Goal: Task Accomplishment & Management: Manage account settings

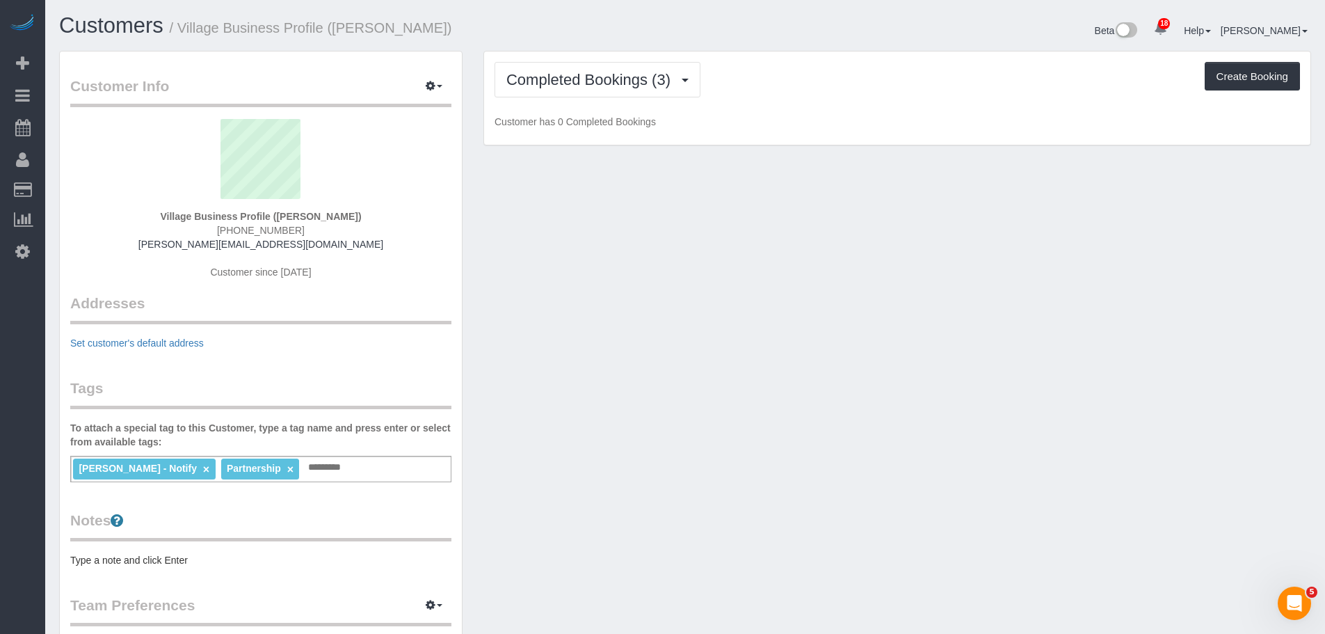
click at [794, 89] on div "Completed Bookings (3) Completed Bookings (3) Upcoming Bookings (0) Cancelled B…" at bounding box center [898, 79] width 806 height 35
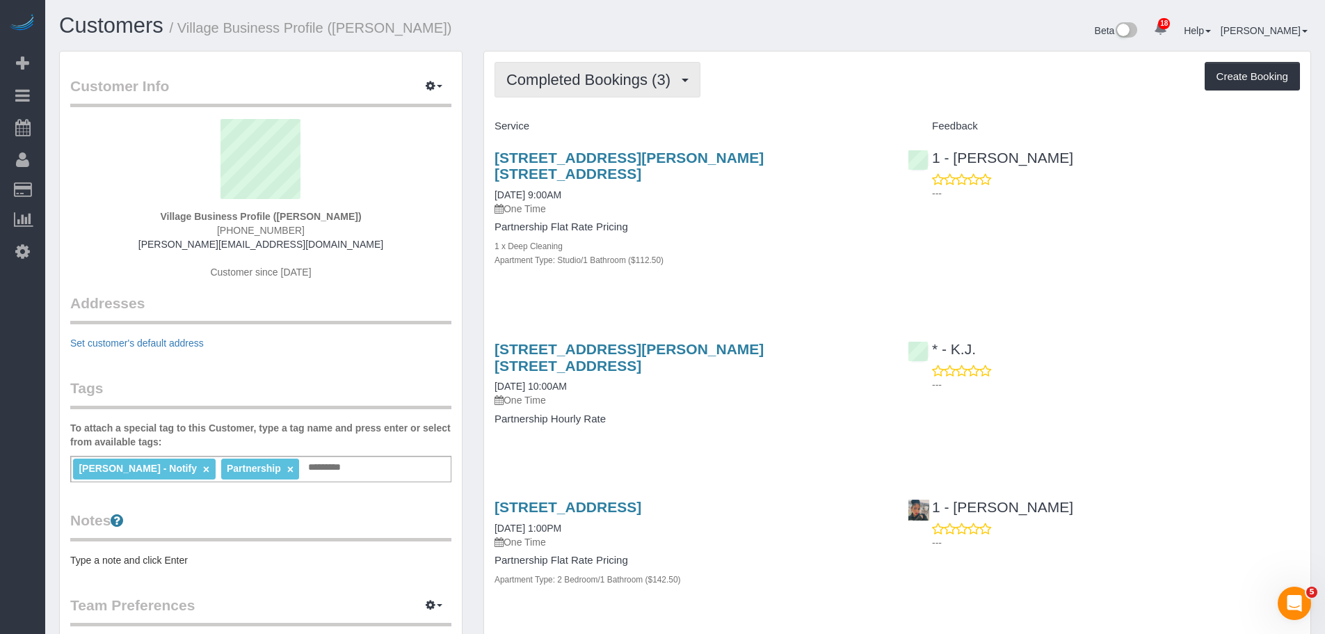
click at [625, 71] on span "Completed Bookings (3)" at bounding box center [591, 79] width 171 height 17
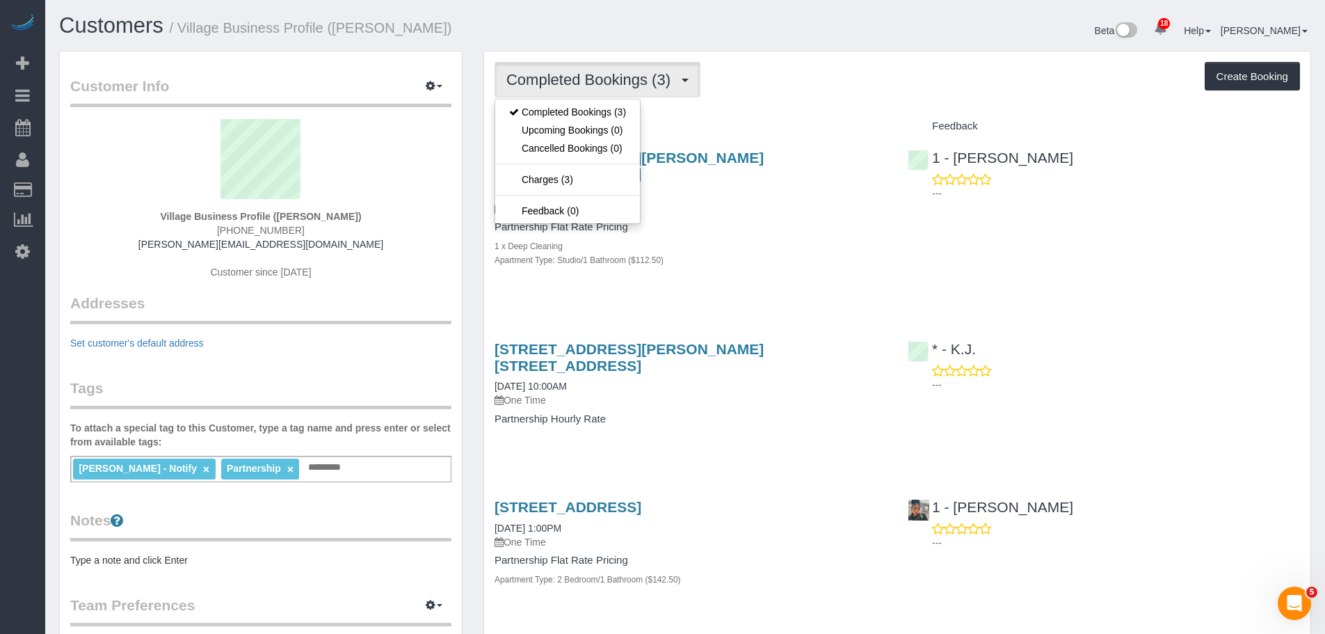
click at [800, 86] on div "Completed Bookings (3) Completed Bookings (3) Upcoming Bookings (0) Cancelled B…" at bounding box center [898, 79] width 806 height 35
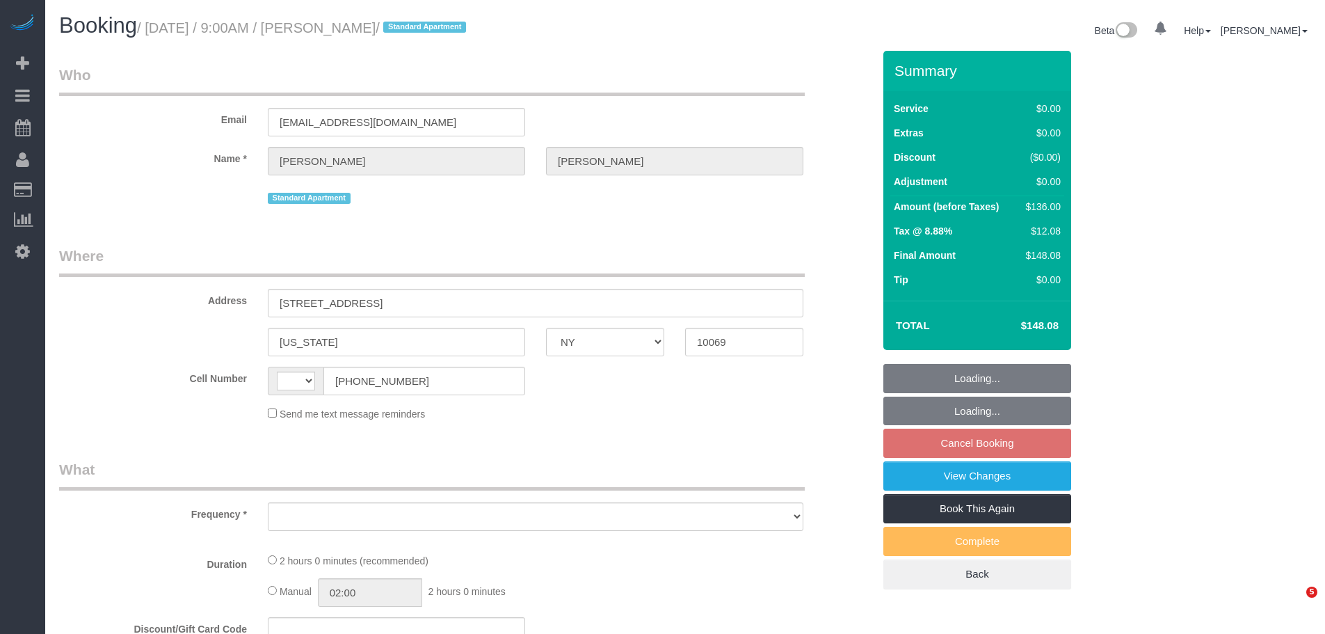
select select "NY"
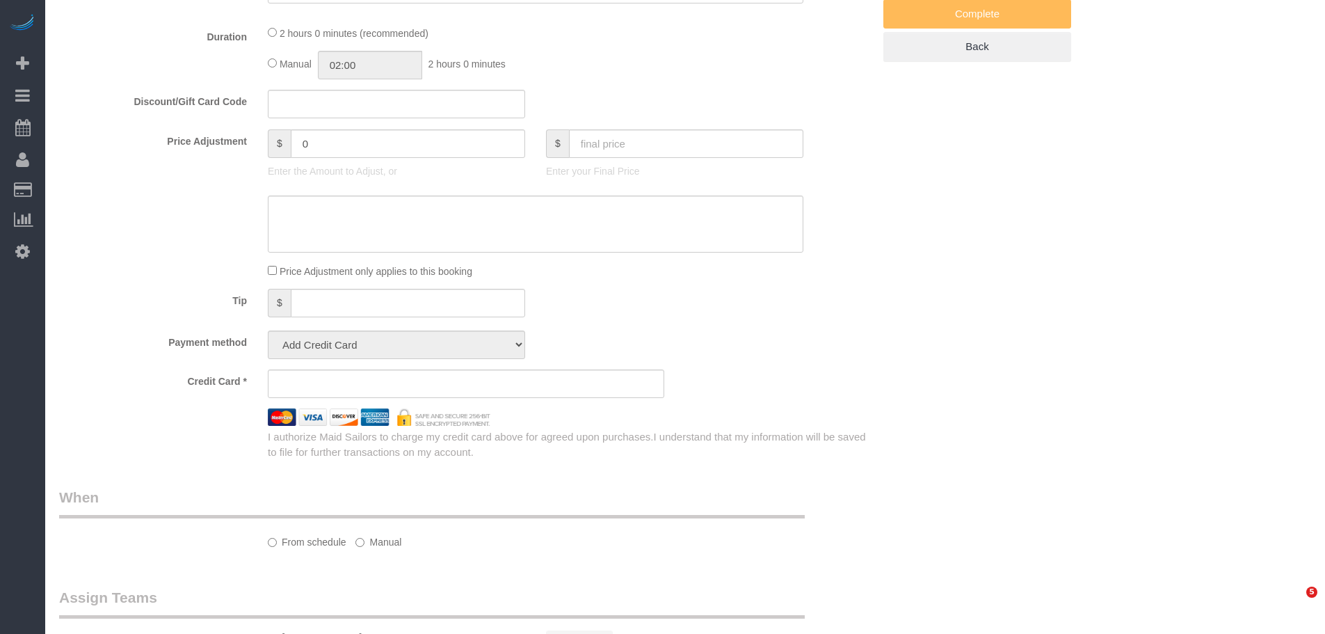
select select "string:[GEOGRAPHIC_DATA]"
select select "object:1032"
select select "string:stripe-pm_1QlJZ24VGloSiKo7pgGoIAXz"
select select "1"
select select "number:89"
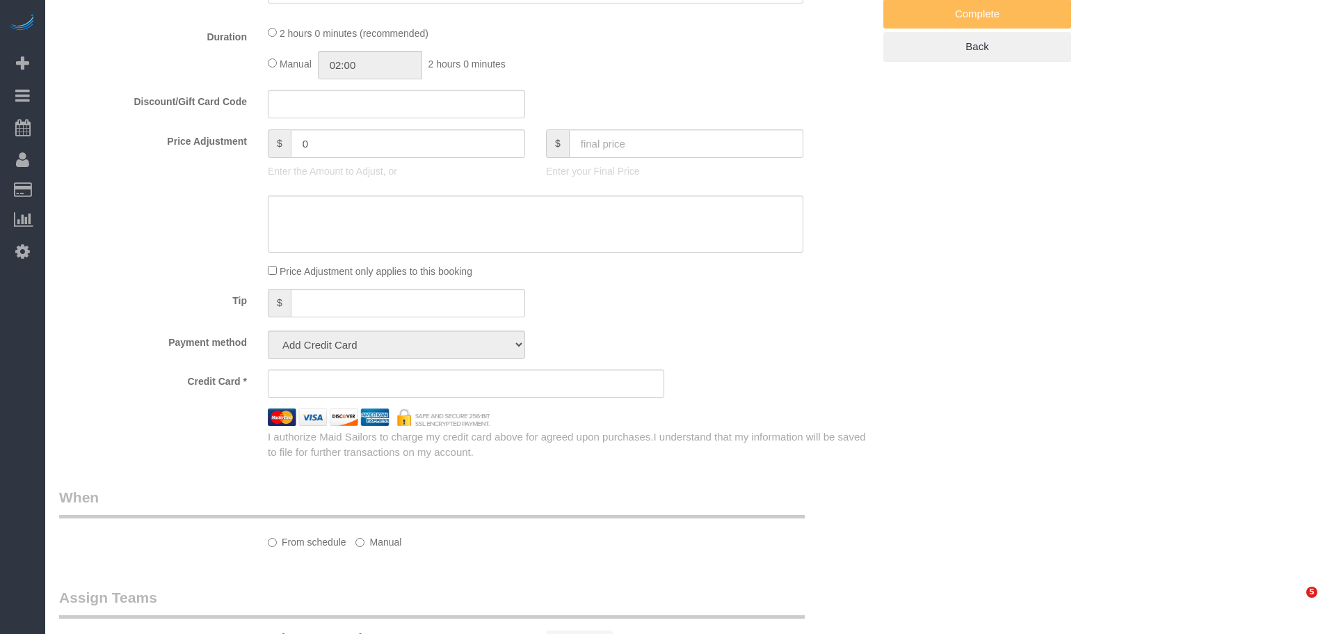
select select "number:90"
select select "number:15"
select select "number:5"
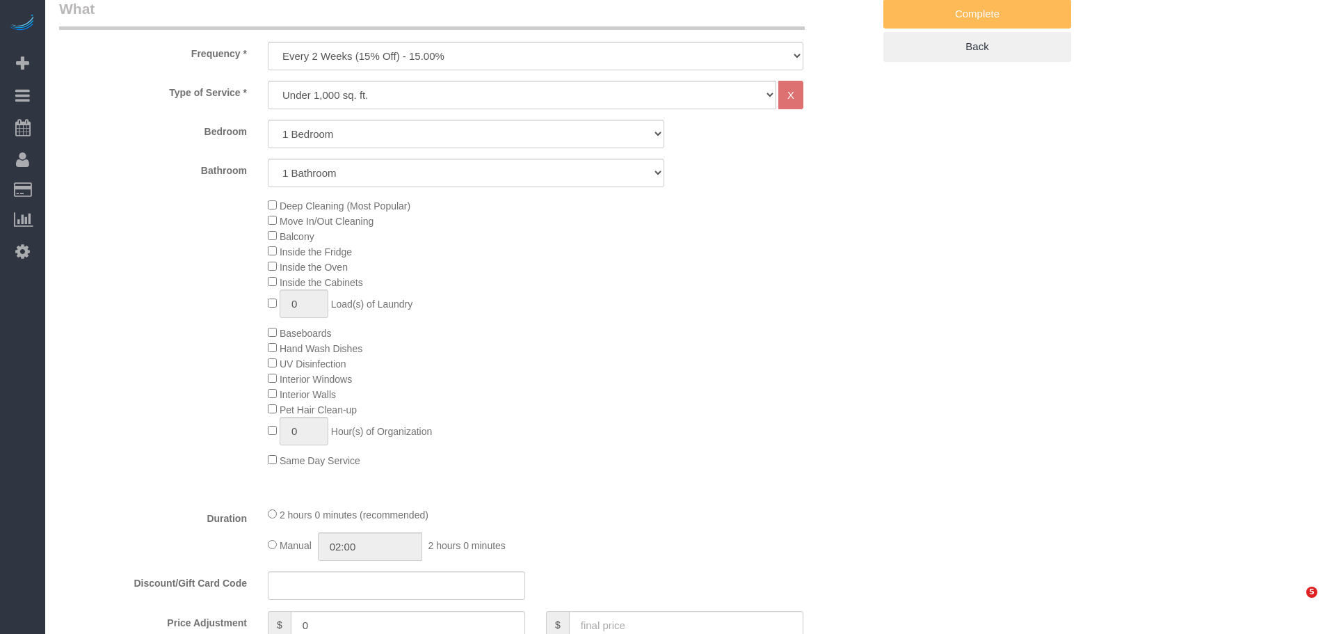
select select "spot1"
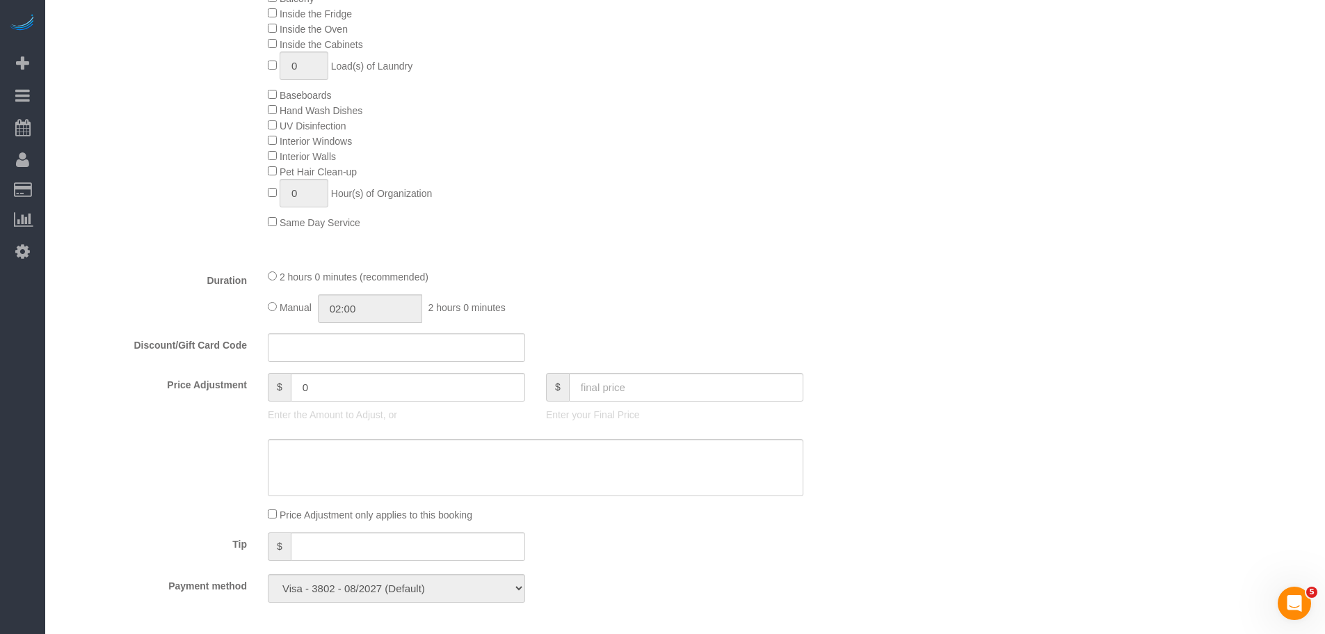
select select "object:1464"
select select "1"
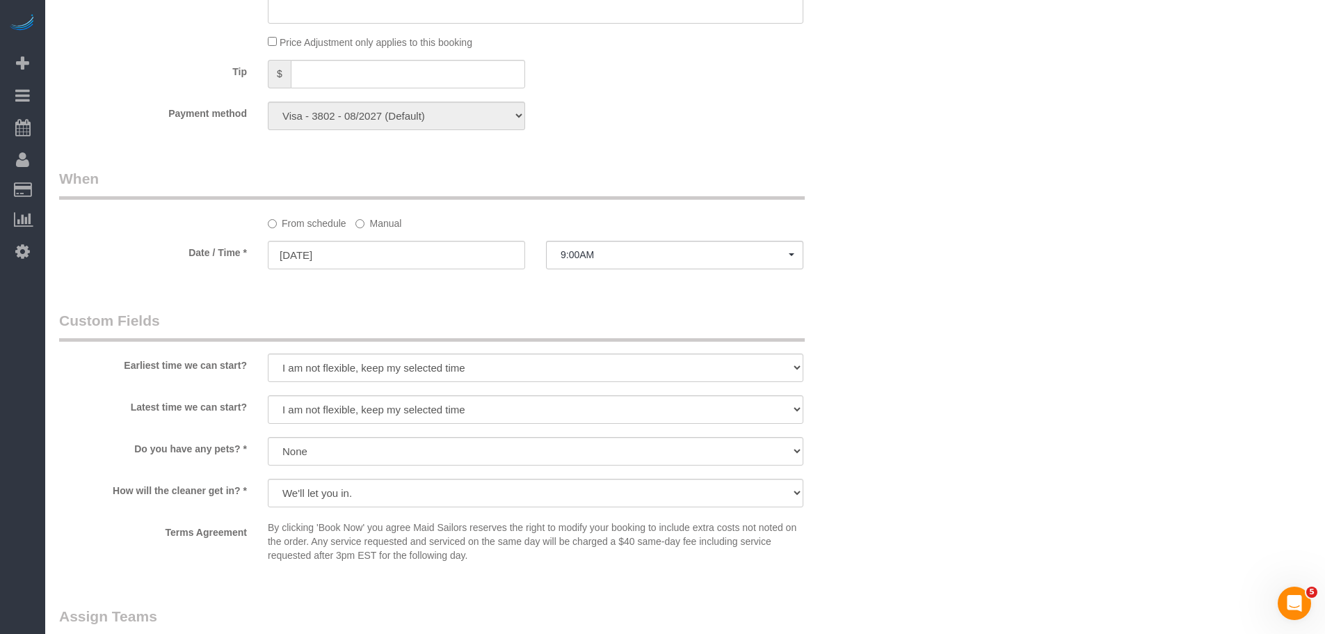
scroll to position [1362, 0]
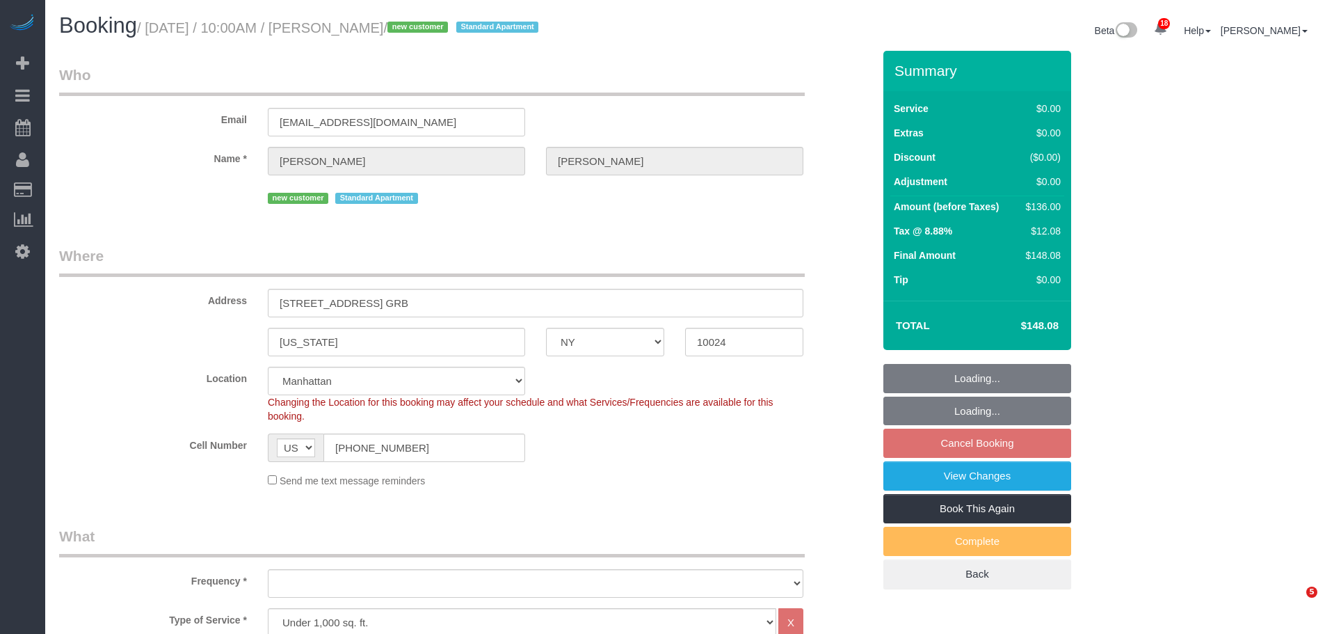
select select "NY"
select select "1"
select select "spot2"
select select "object:1044"
select select "number:58"
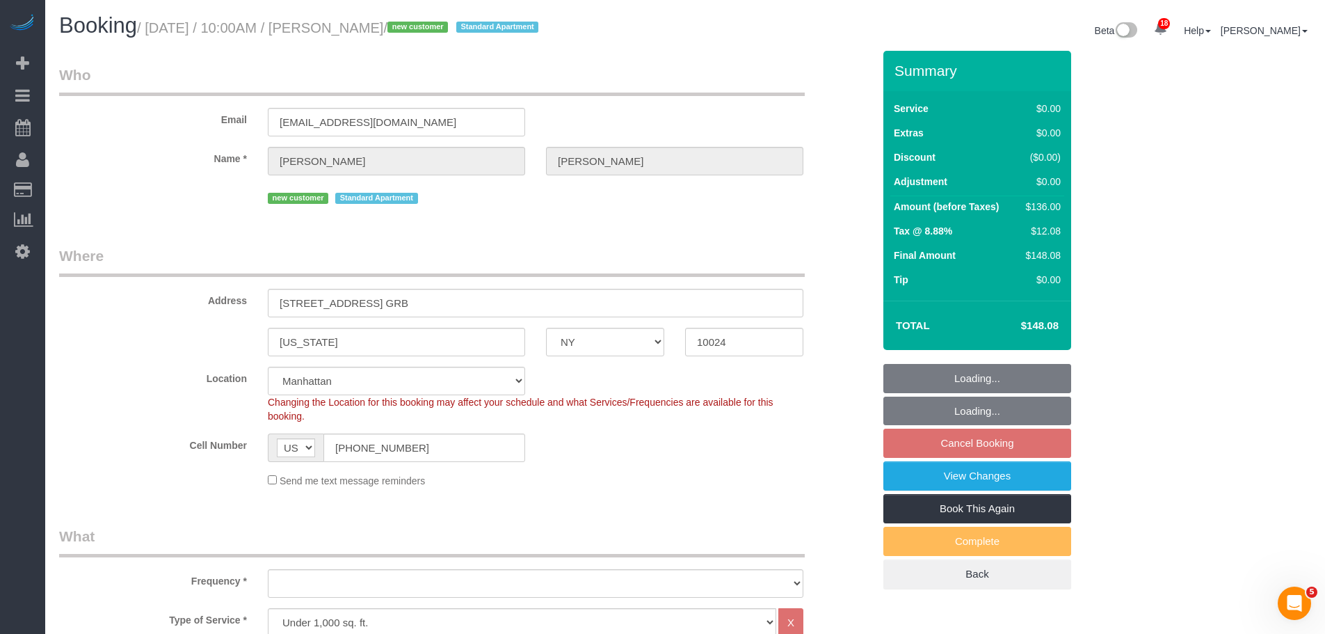
select select "number:76"
select select "number:15"
select select "number:6"
select select "object:1471"
select select "1"
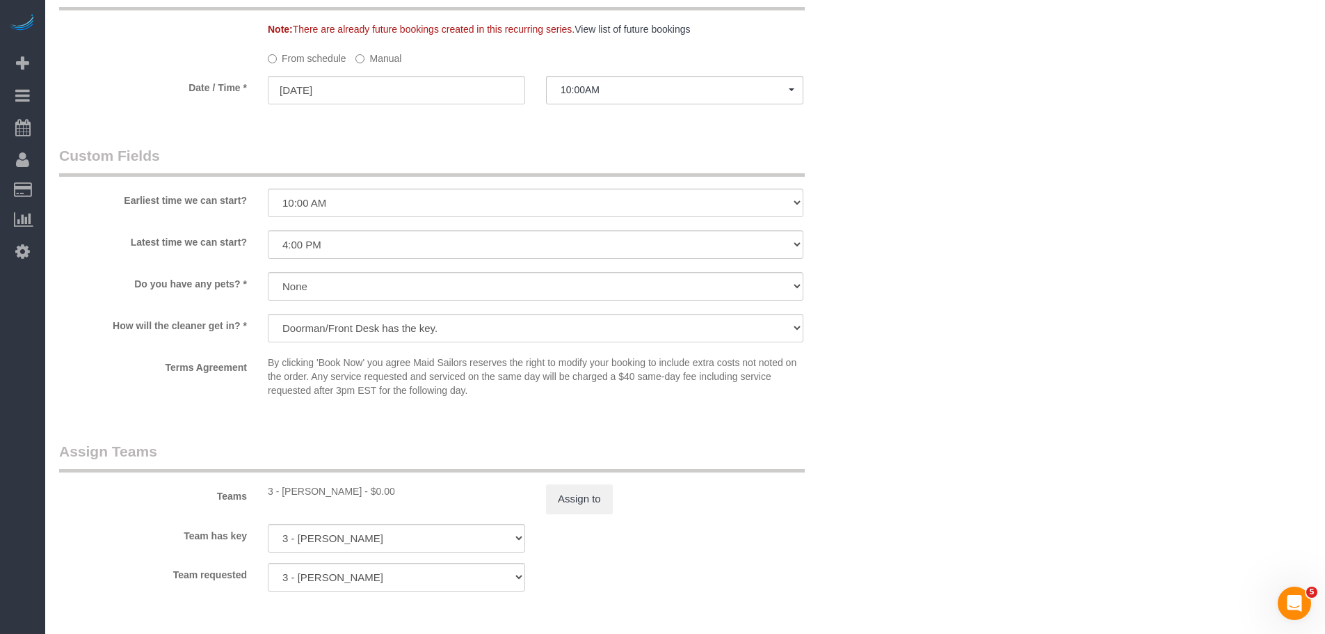
scroll to position [1461, 0]
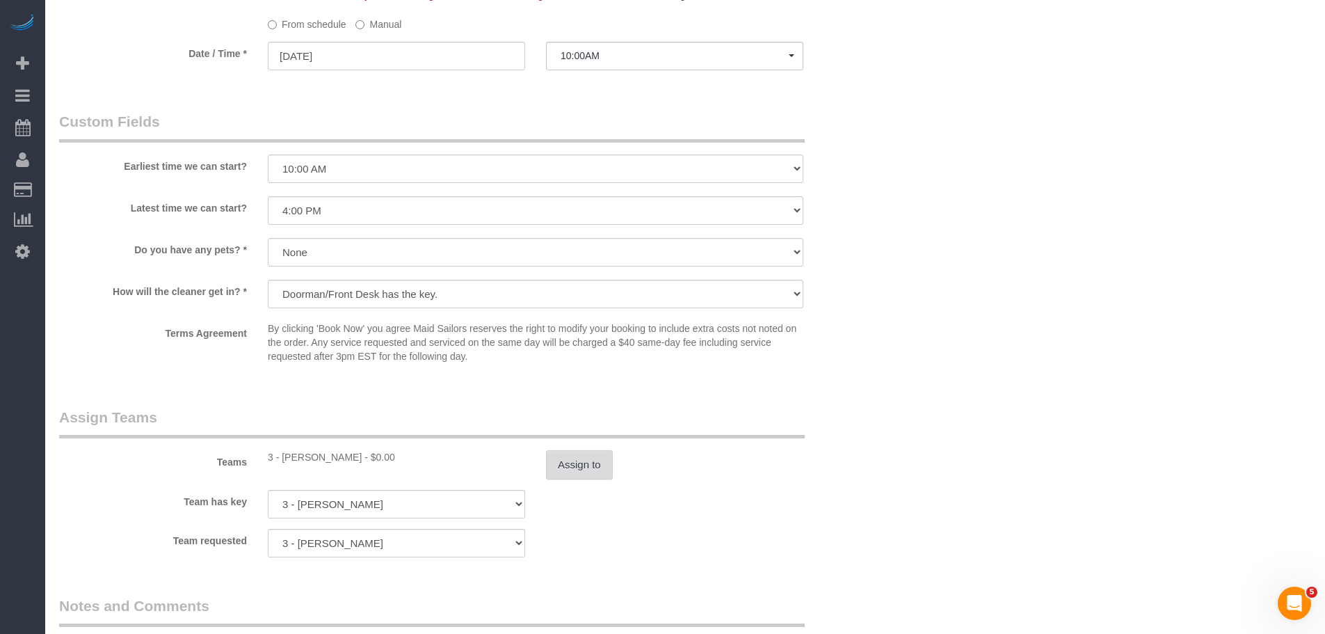
drag, startPoint x: 577, startPoint y: 463, endPoint x: 791, endPoint y: 0, distance: 509.9
click at [577, 463] on button "Assign to" at bounding box center [579, 464] width 67 height 29
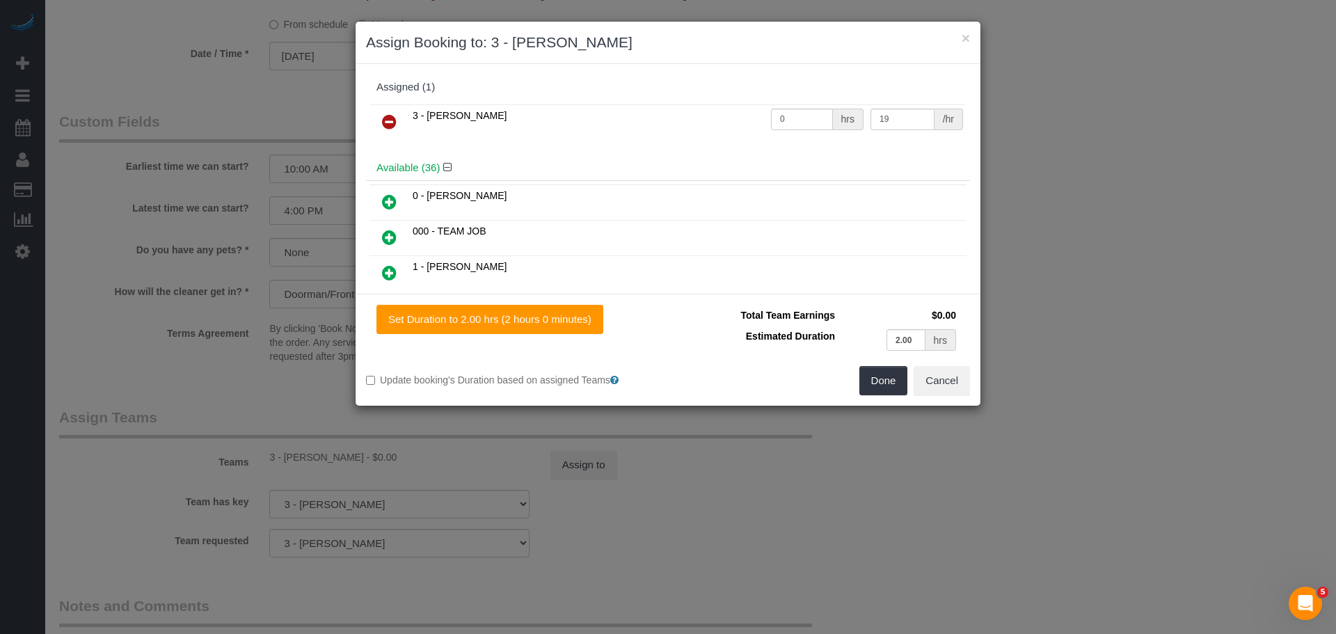
click at [389, 198] on icon at bounding box center [389, 201] width 15 height 17
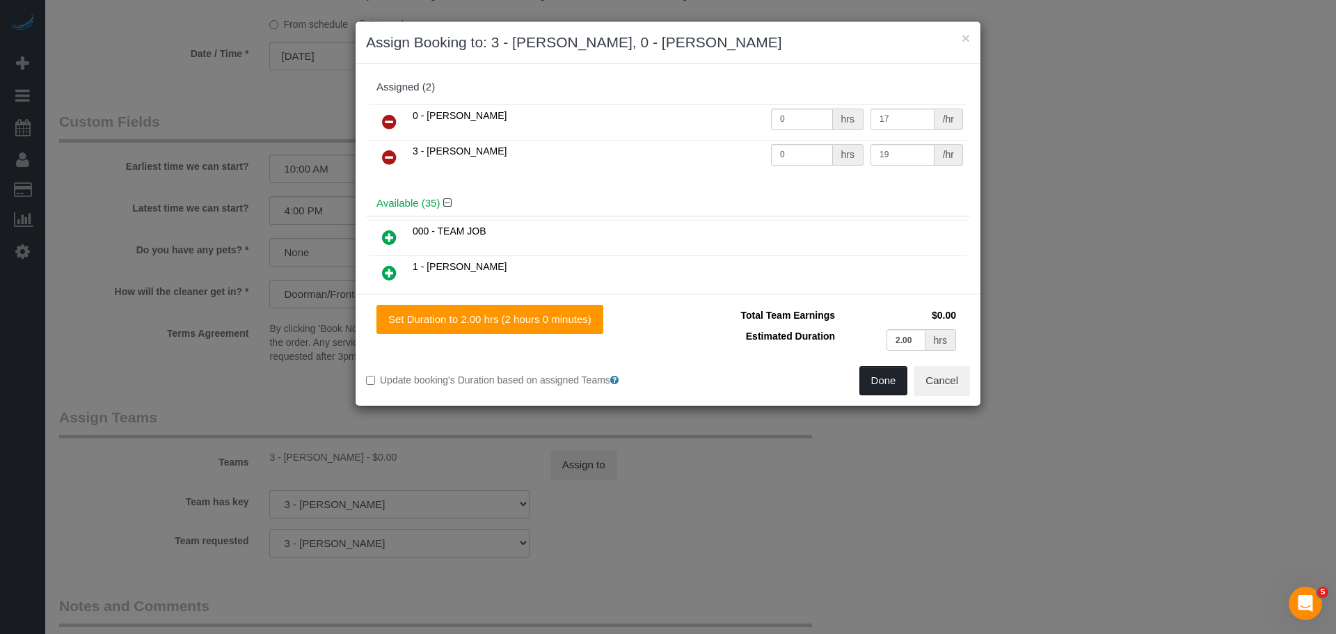
click at [872, 380] on button "Done" at bounding box center [883, 380] width 49 height 29
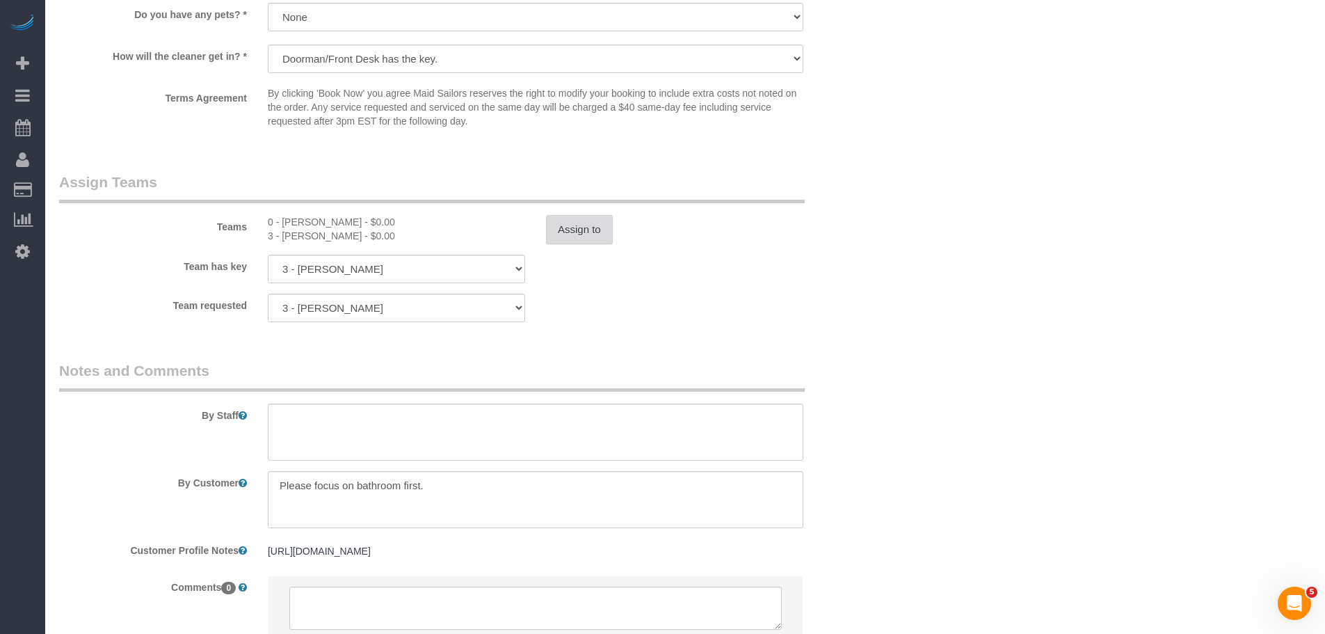
scroll to position [1818, 0]
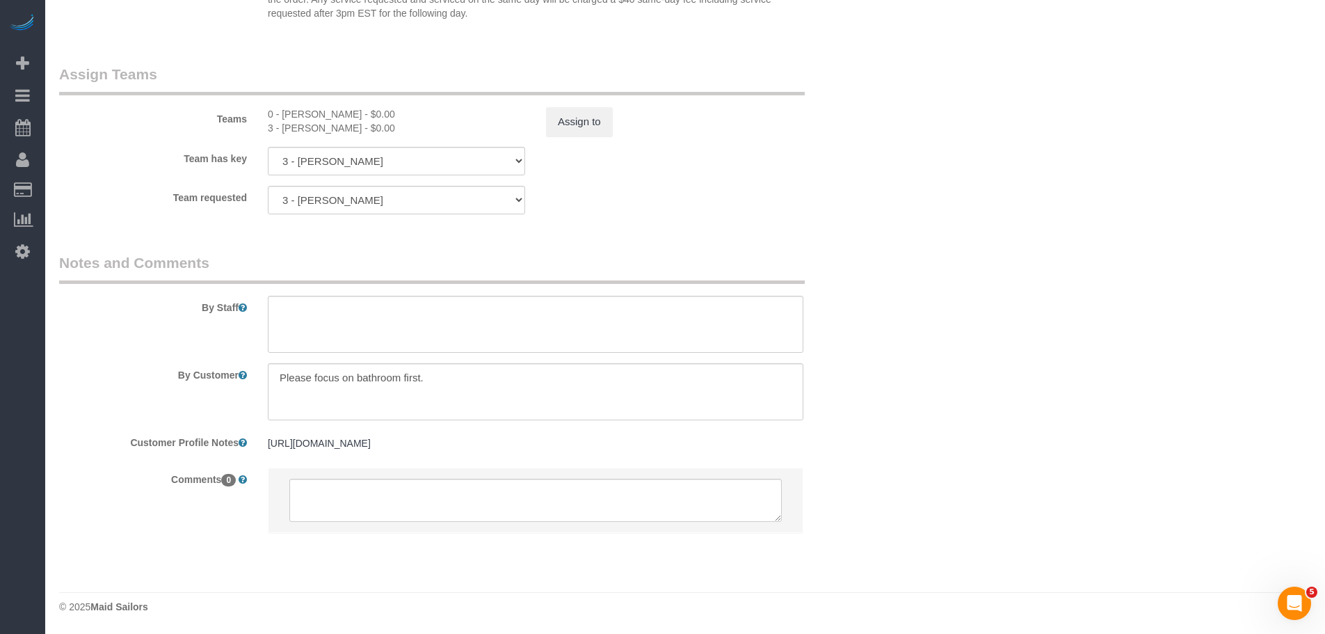
click at [294, 107] on div "0 - Delilah Calzada - $0.00" at bounding box center [396, 114] width 257 height 14
click at [332, 107] on div "0 - Delilah Calzada - $0.00" at bounding box center [396, 114] width 257 height 14
copy div "Delilah Calzada"
click at [319, 300] on textarea at bounding box center [536, 324] width 536 height 57
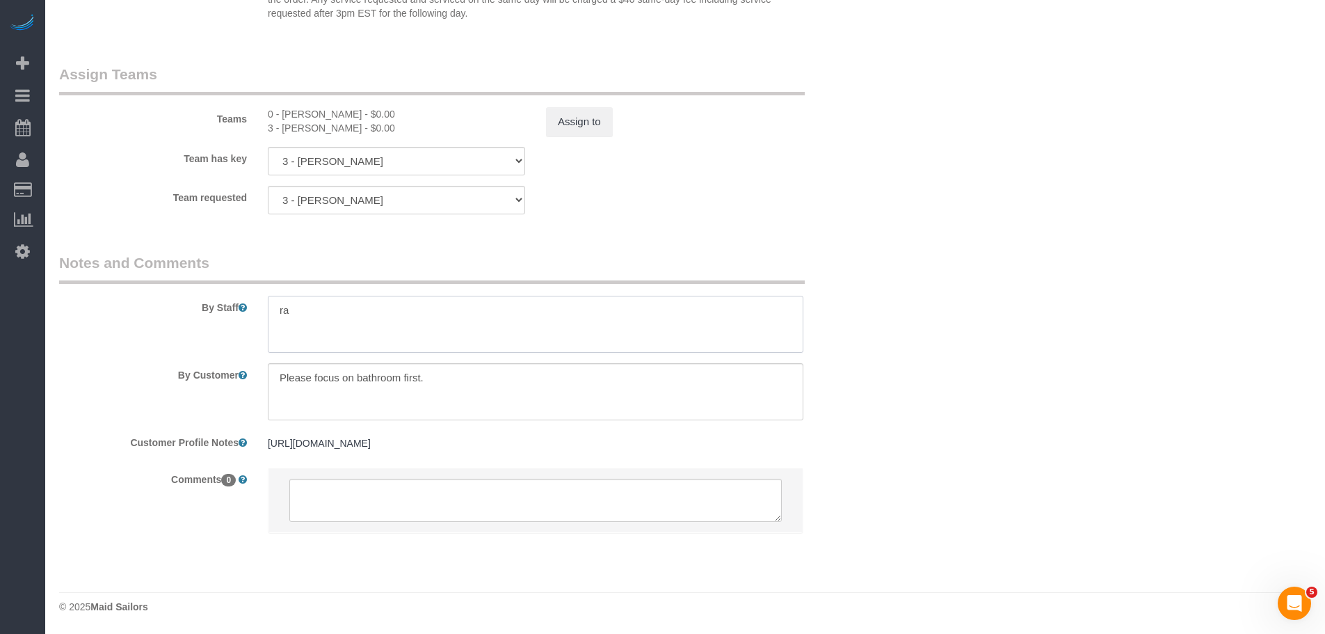
type textarea "r"
paste textarea "Delilah Calzada"
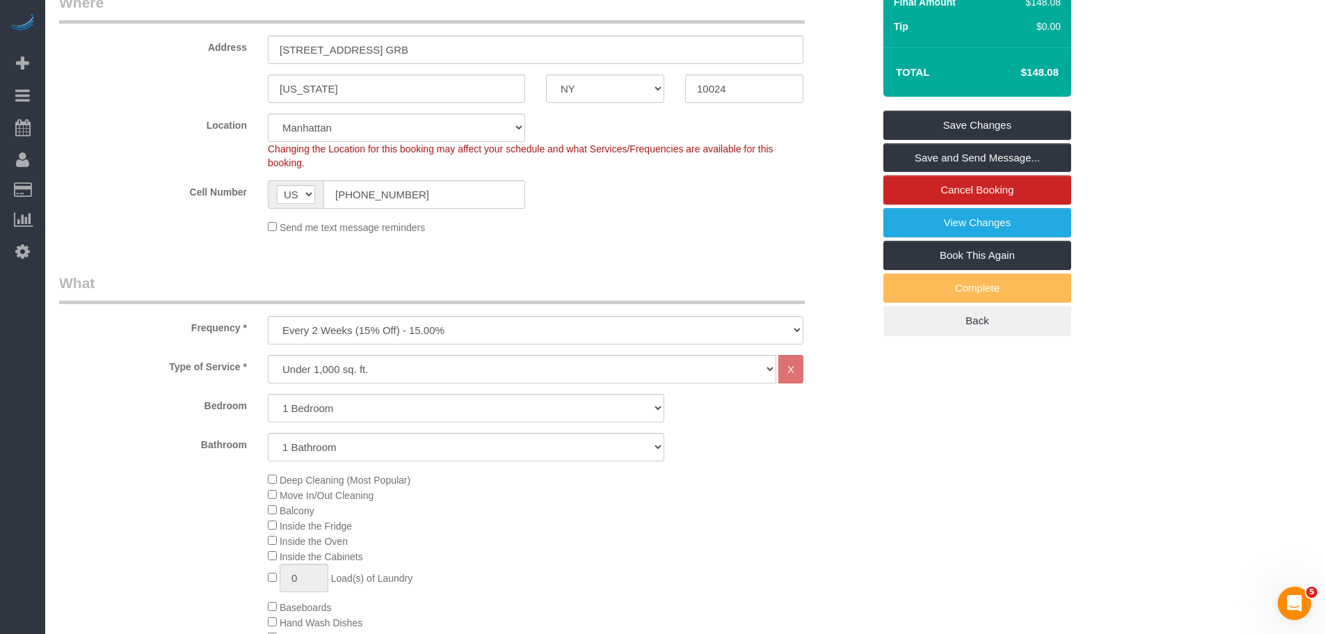
scroll to position [79, 0]
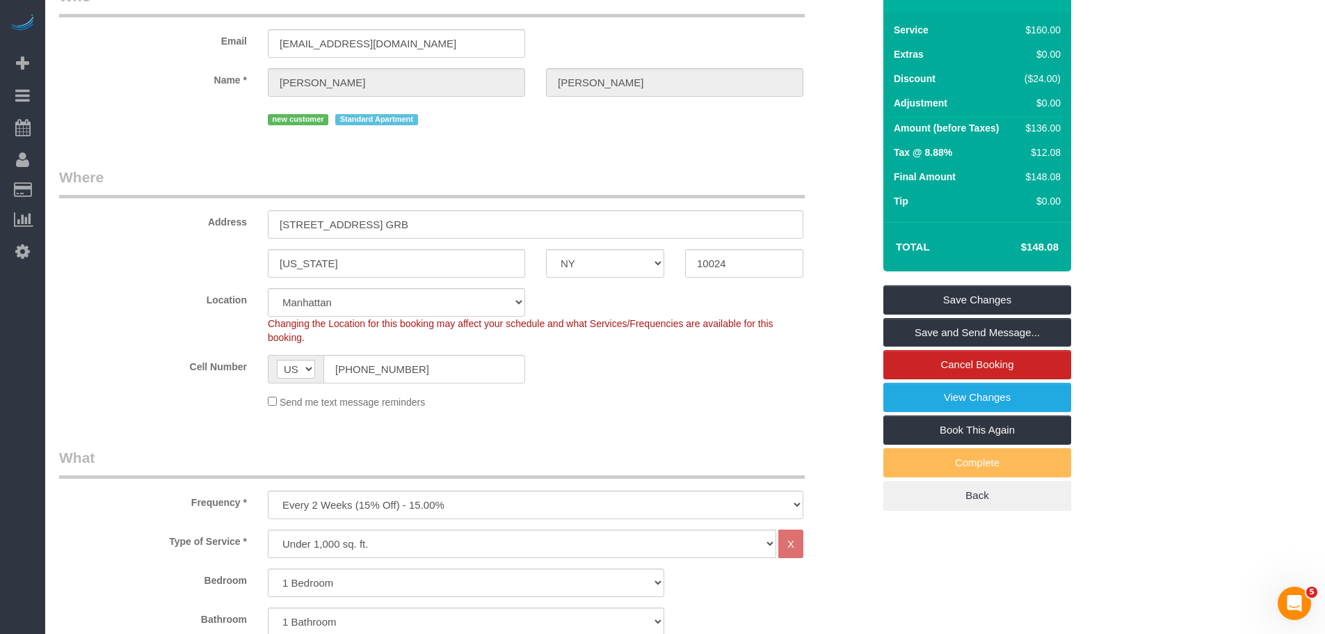
type textarea "Trainee: Delilah Calzada (Please wait for the trainer)."
click at [932, 298] on link "Save Changes" at bounding box center [978, 299] width 188 height 29
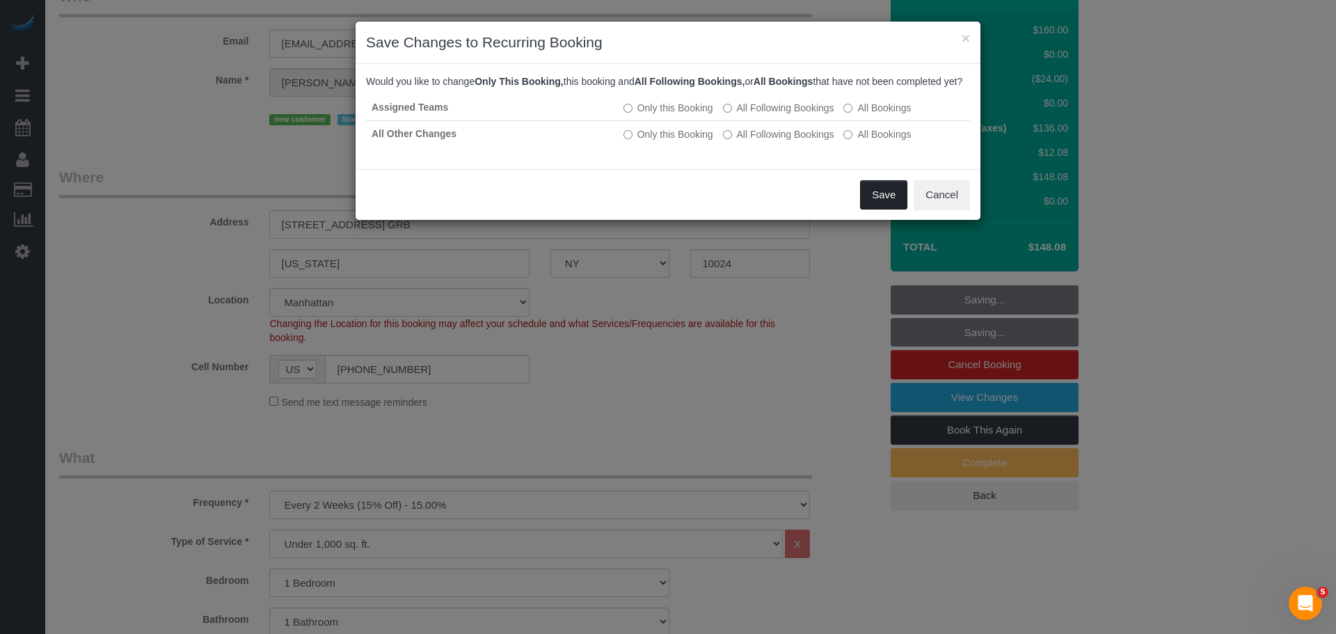
click at [869, 202] on button "Save" at bounding box center [883, 194] width 47 height 29
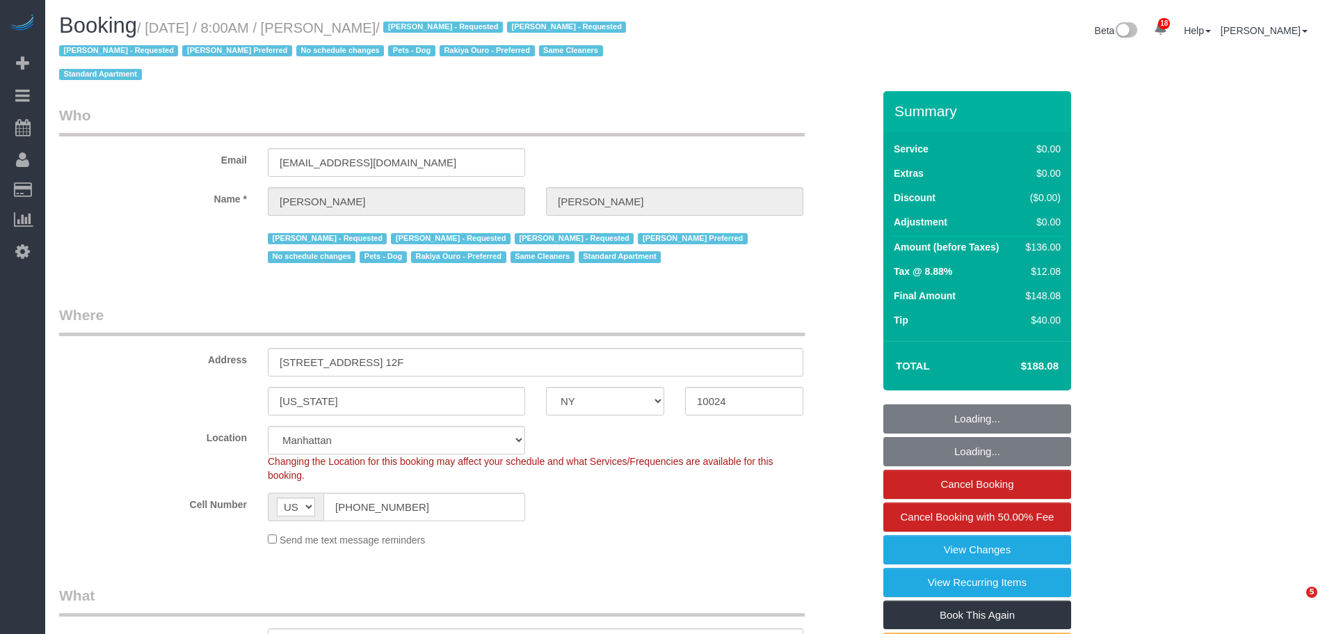
select select "NY"
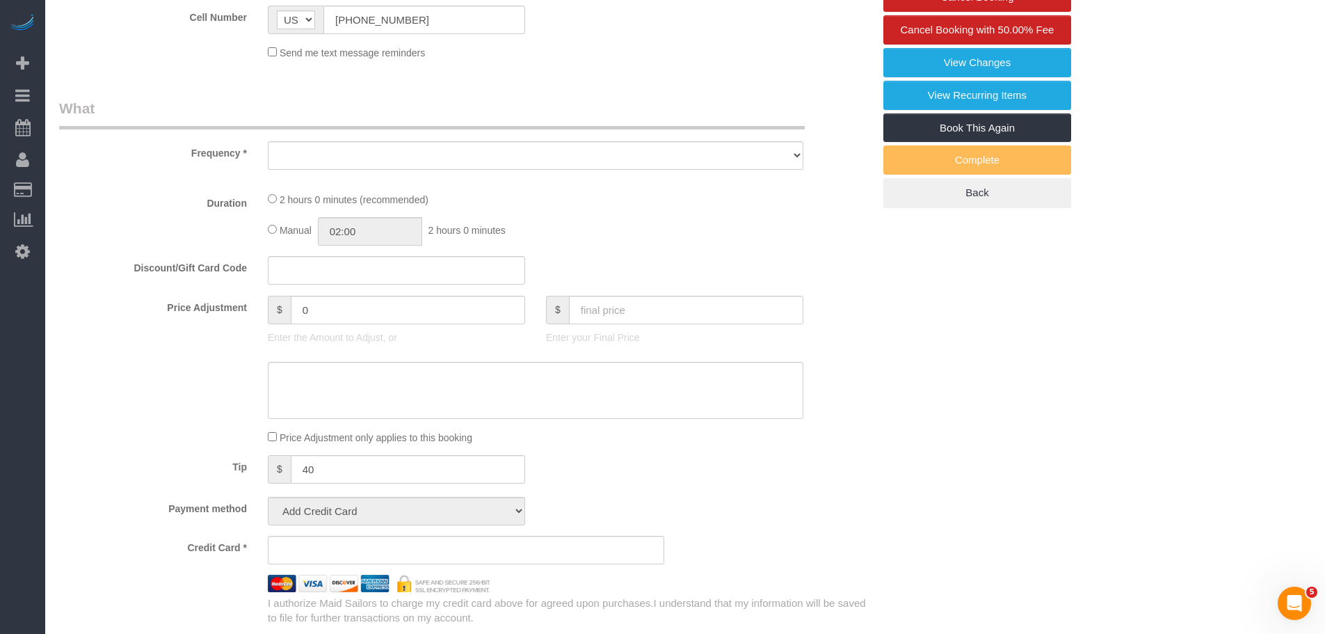
select select "object:822"
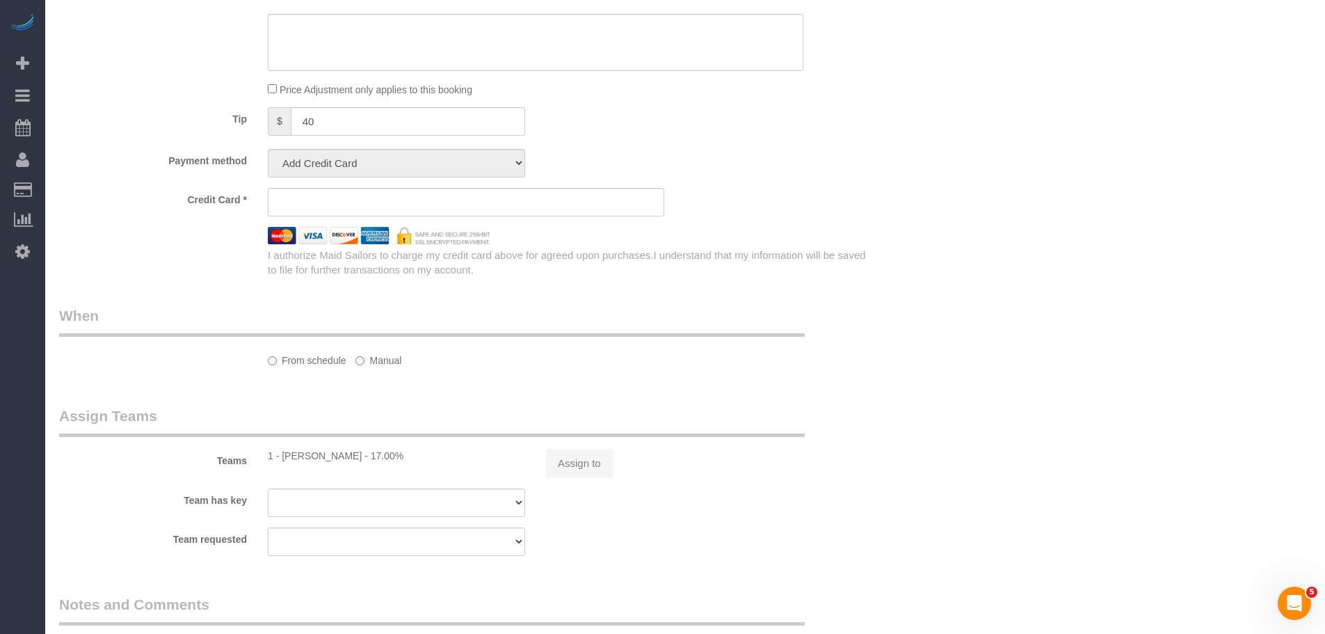
select select "1"
select select "spot1"
select select "number:89"
select select "number:90"
select select "number:13"
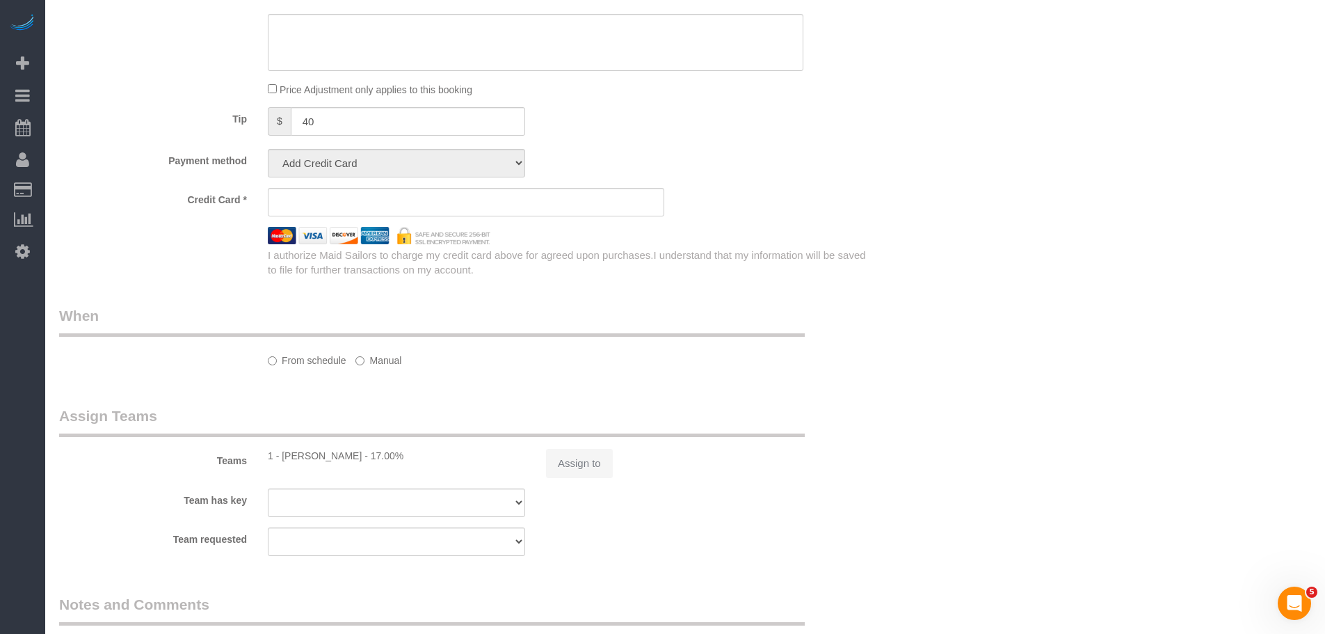
select select "number:6"
select select "number:21"
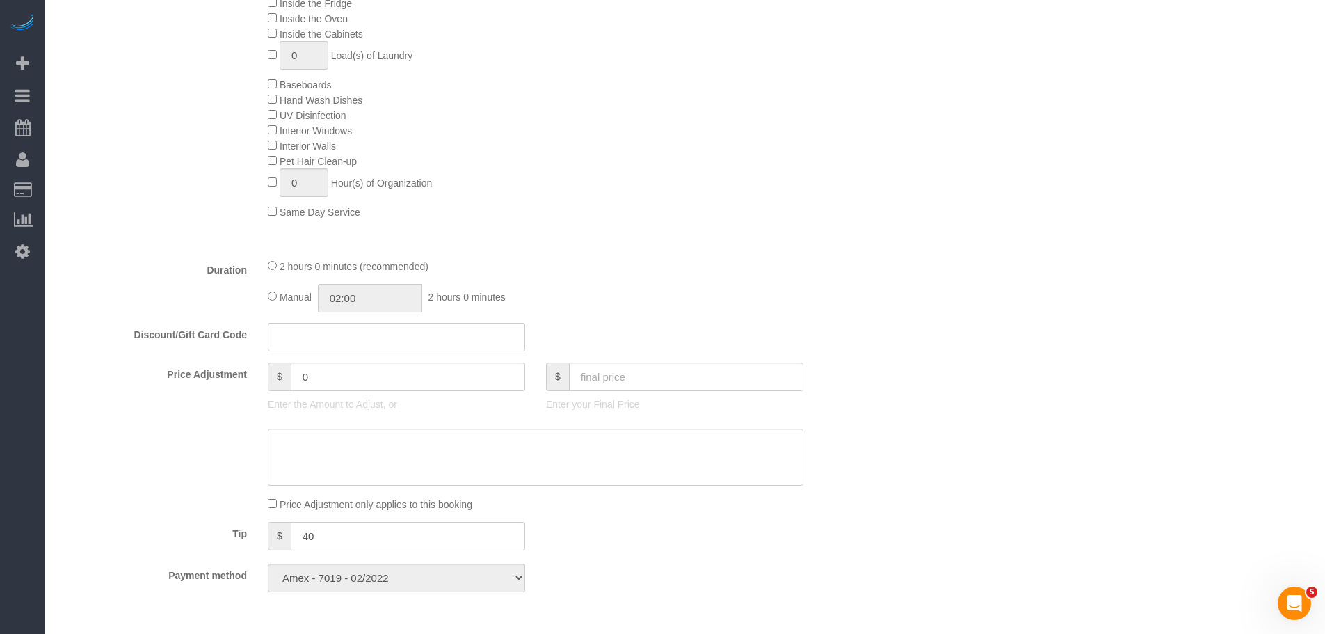
select select "object:1545"
select select "string:stripe-card_1BSQqM4VGloSiKo7yEja0jlz"
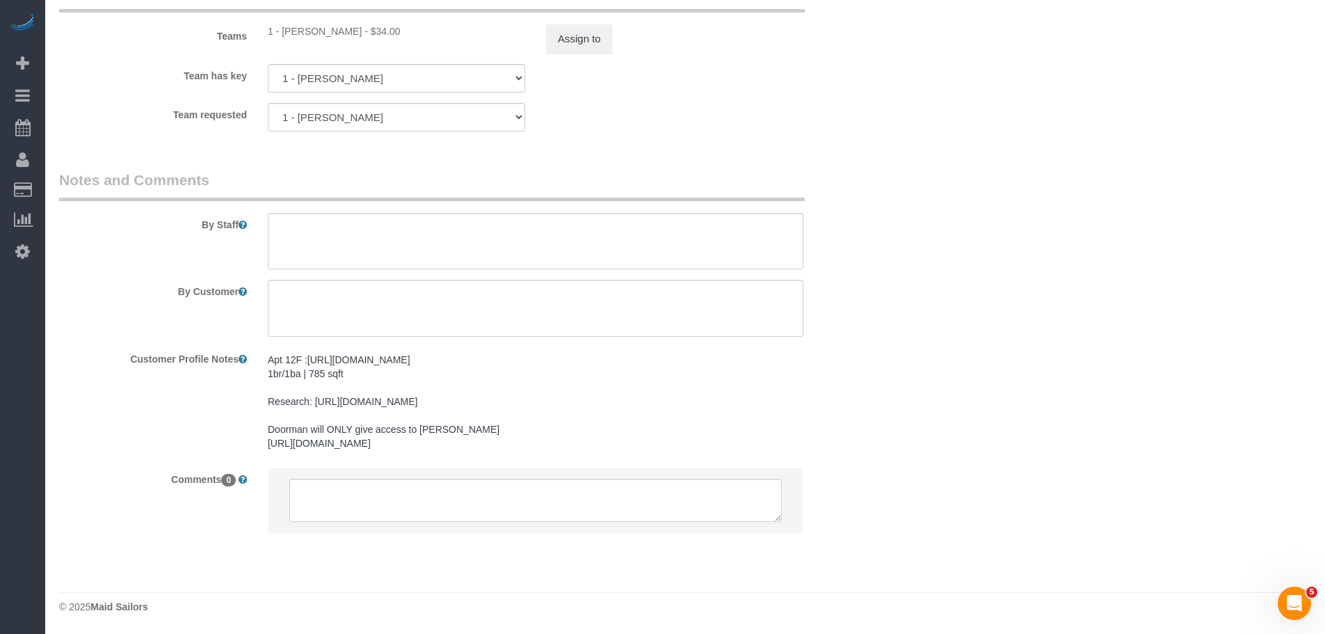
scroll to position [2058, 0]
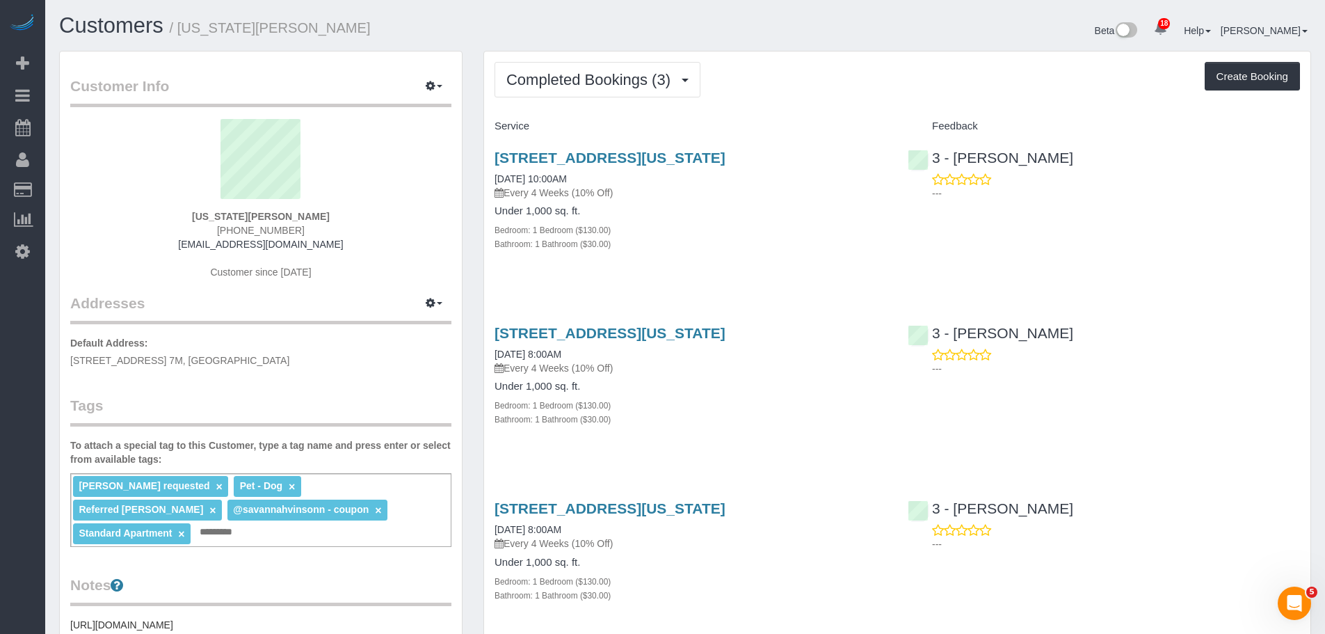
click at [776, 84] on div "Completed Bookings (3) Completed Bookings (3) Upcoming Bookings (7) Cancelled B…" at bounding box center [898, 79] width 806 height 35
click at [582, 72] on span "Completed Bookings (3)" at bounding box center [591, 79] width 171 height 17
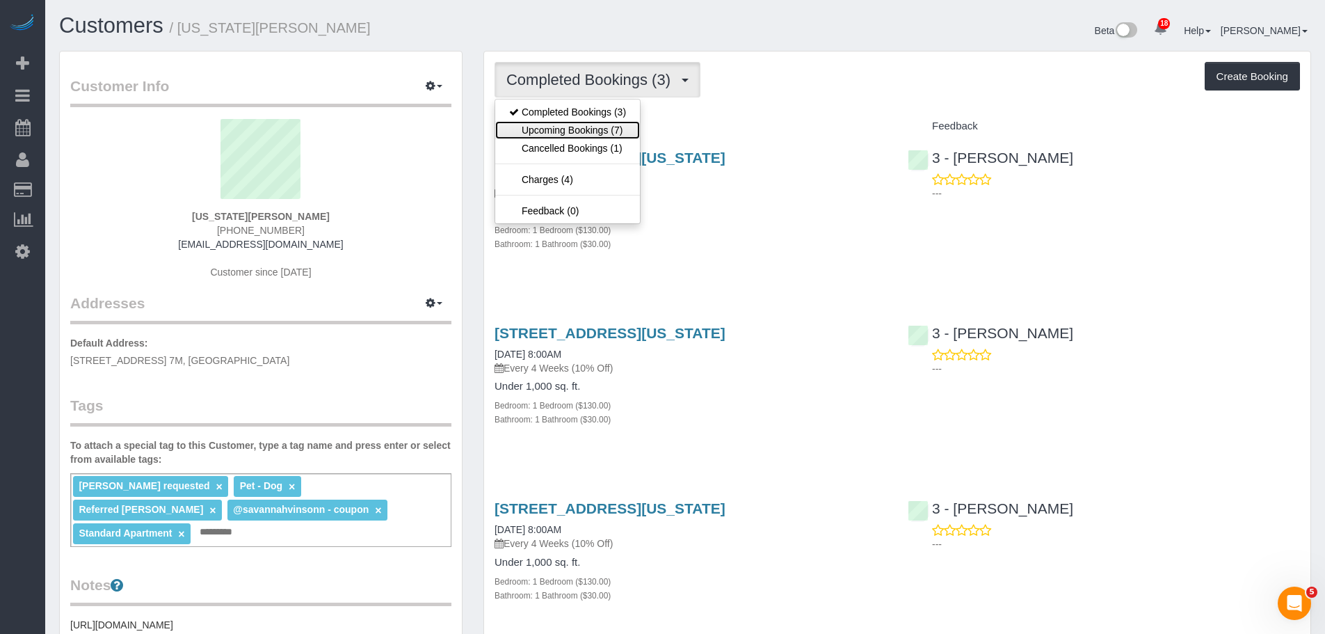
click at [577, 129] on link "Upcoming Bookings (7)" at bounding box center [567, 130] width 145 height 18
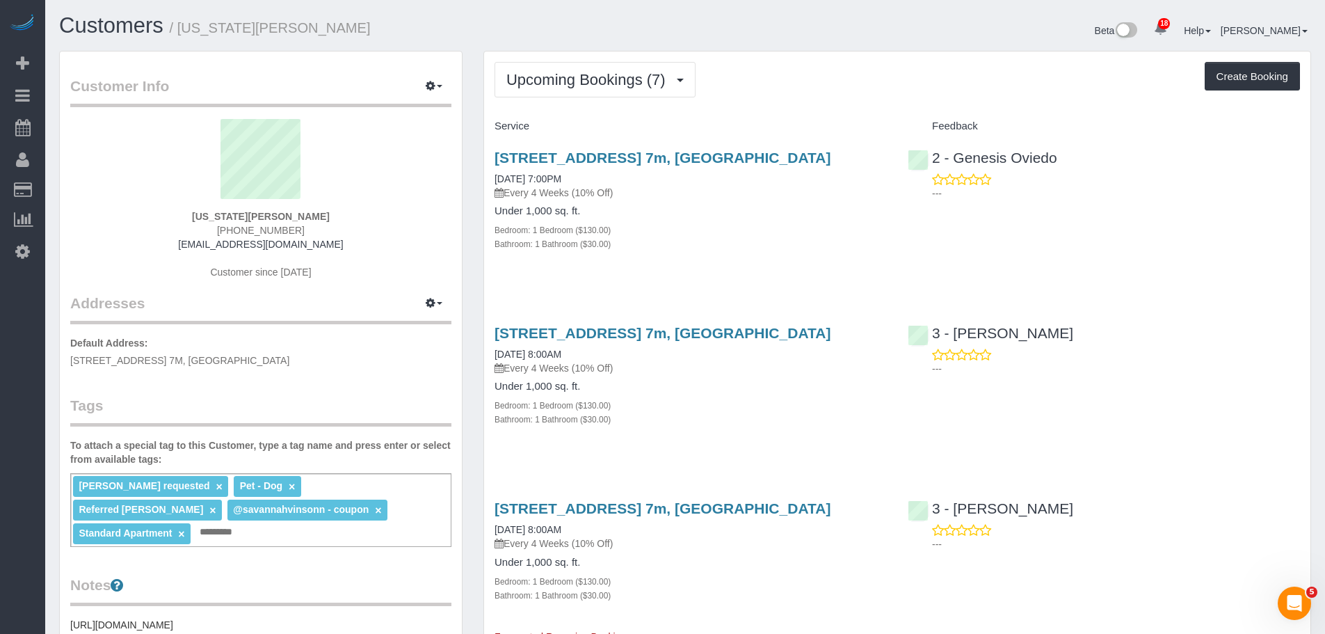
click at [767, 240] on div "Bathroom: 1 Bathroom ($30.00)" at bounding box center [691, 244] width 392 height 14
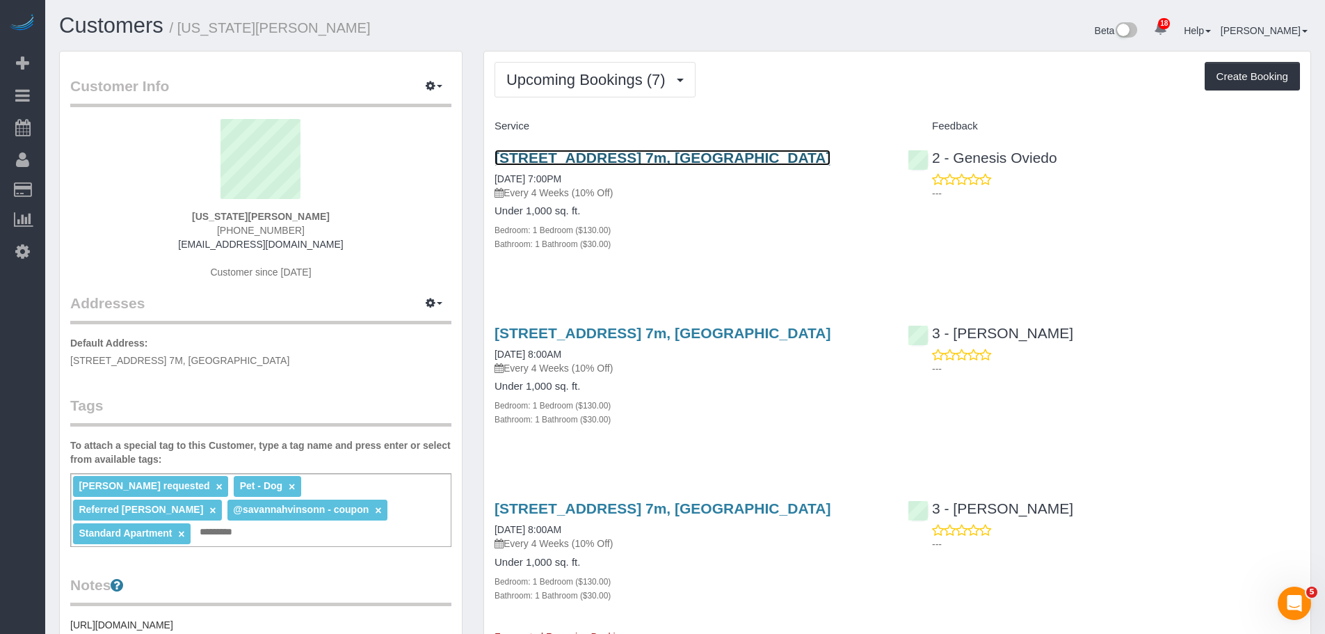
click at [680, 157] on link "[STREET_ADDRESS] 7m, [GEOGRAPHIC_DATA]" at bounding box center [663, 158] width 336 height 16
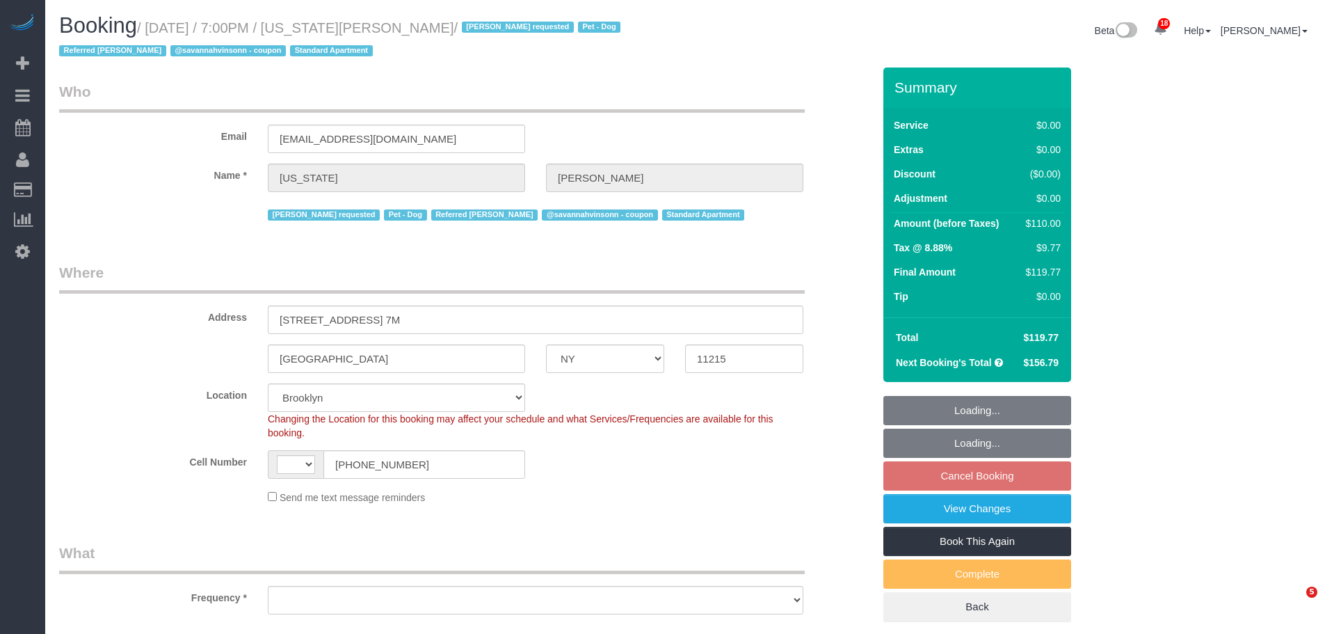
select select "NY"
select select "string:[GEOGRAPHIC_DATA]"
select select "object:556"
select select "string:stripe-pm_1R8R544VGloSiKo771RbQQGf"
select select "1"
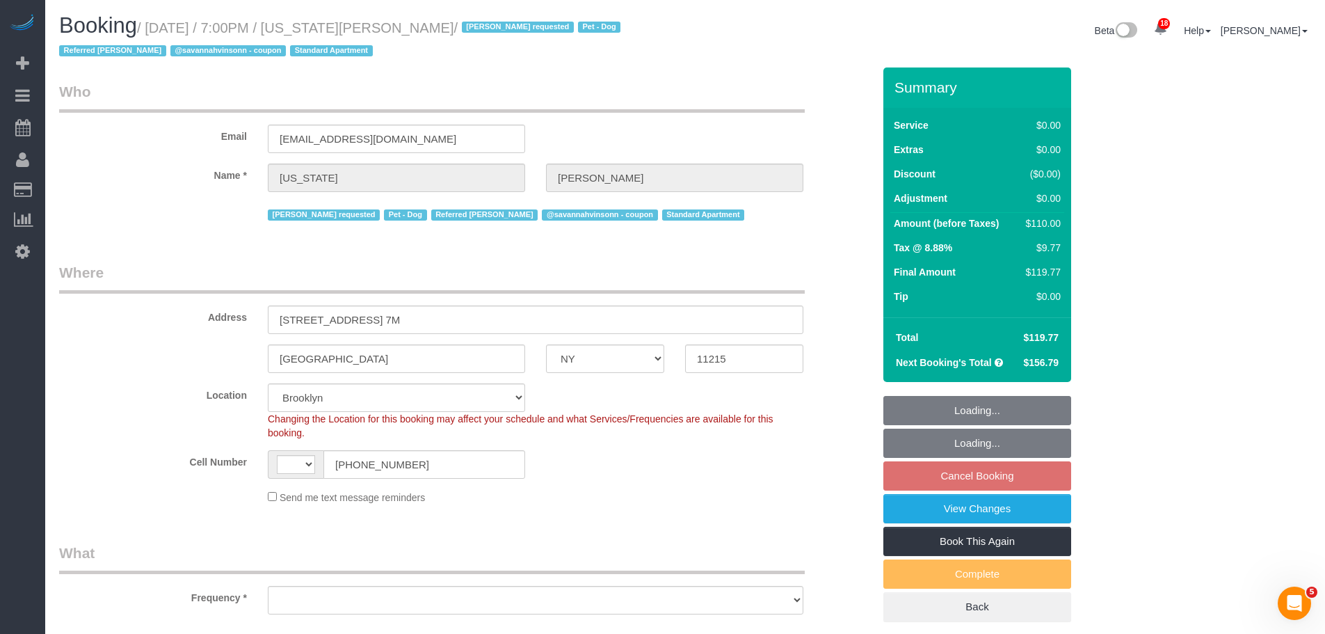
select select "number:62"
select select "number:77"
select select "number:13"
select select "number:5"
select select "object:1063"
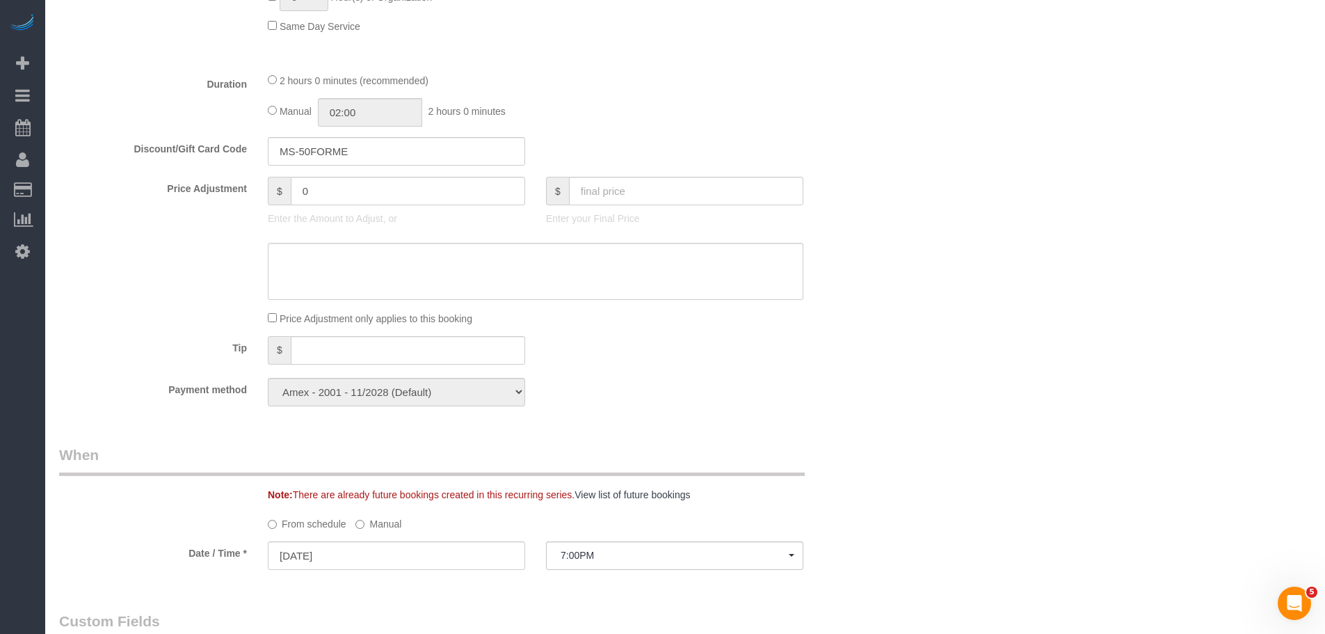
select select "spot11"
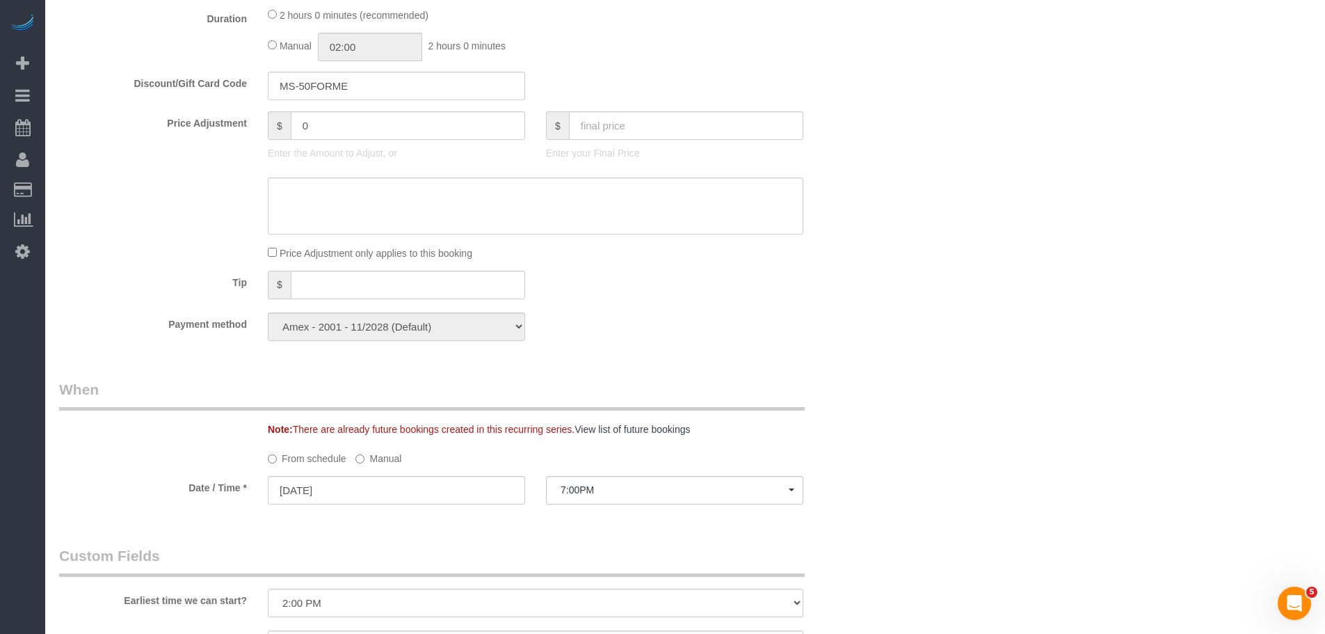
select select "1"
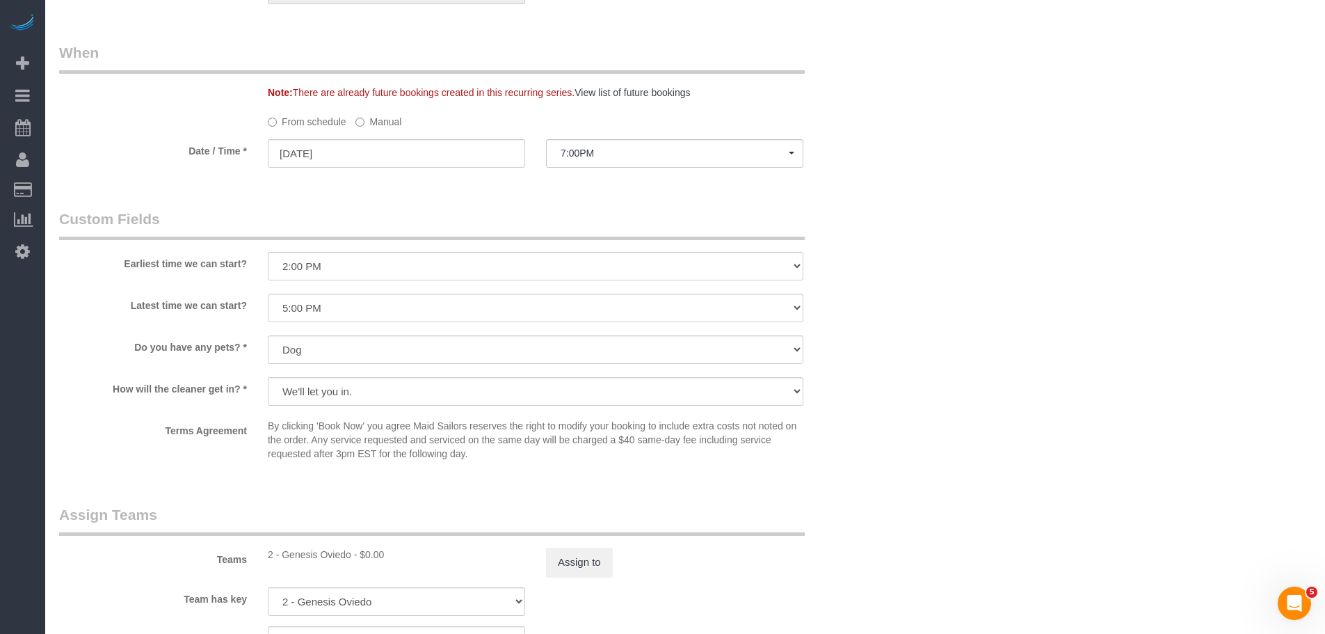
scroll to position [1183, 0]
